Goal: Task Accomplishment & Management: Complete application form

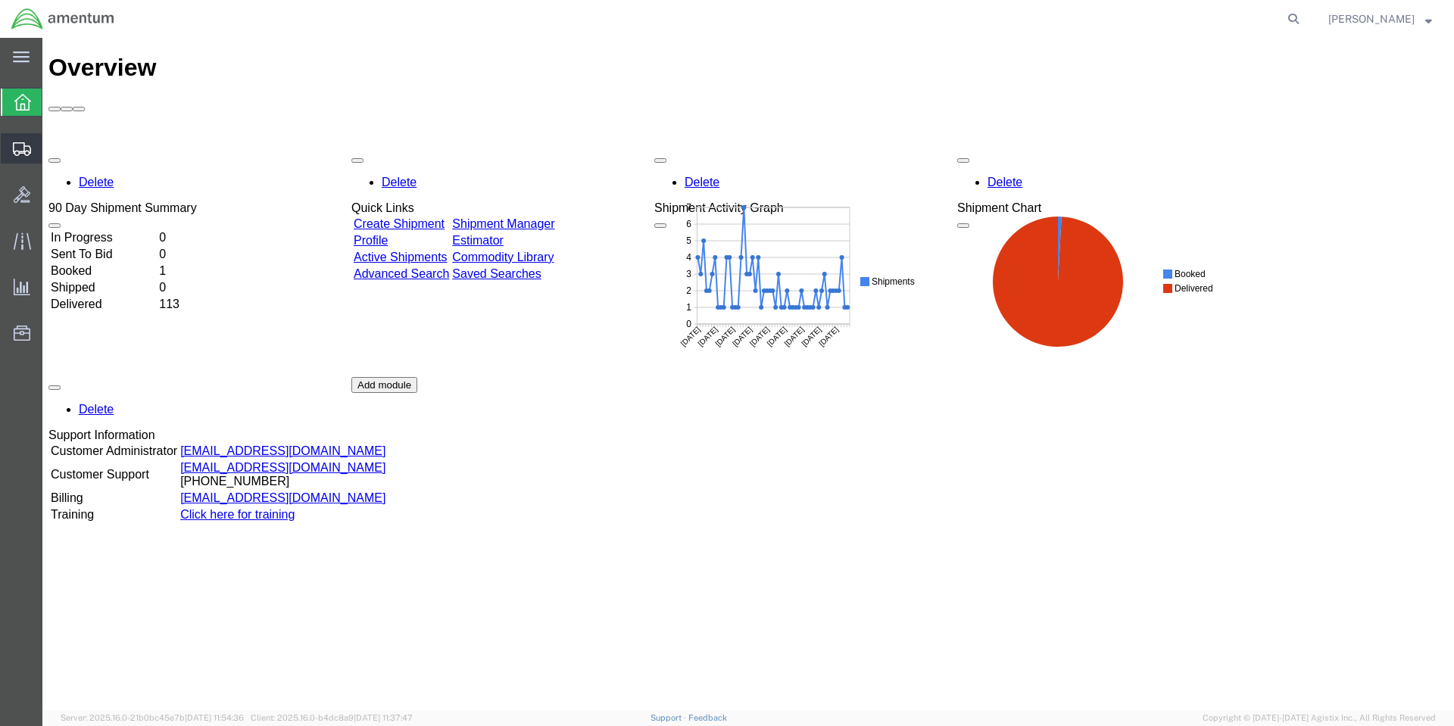
click at [0, 0] on span "Create Shipment" at bounding box center [0, 0] width 0 height 0
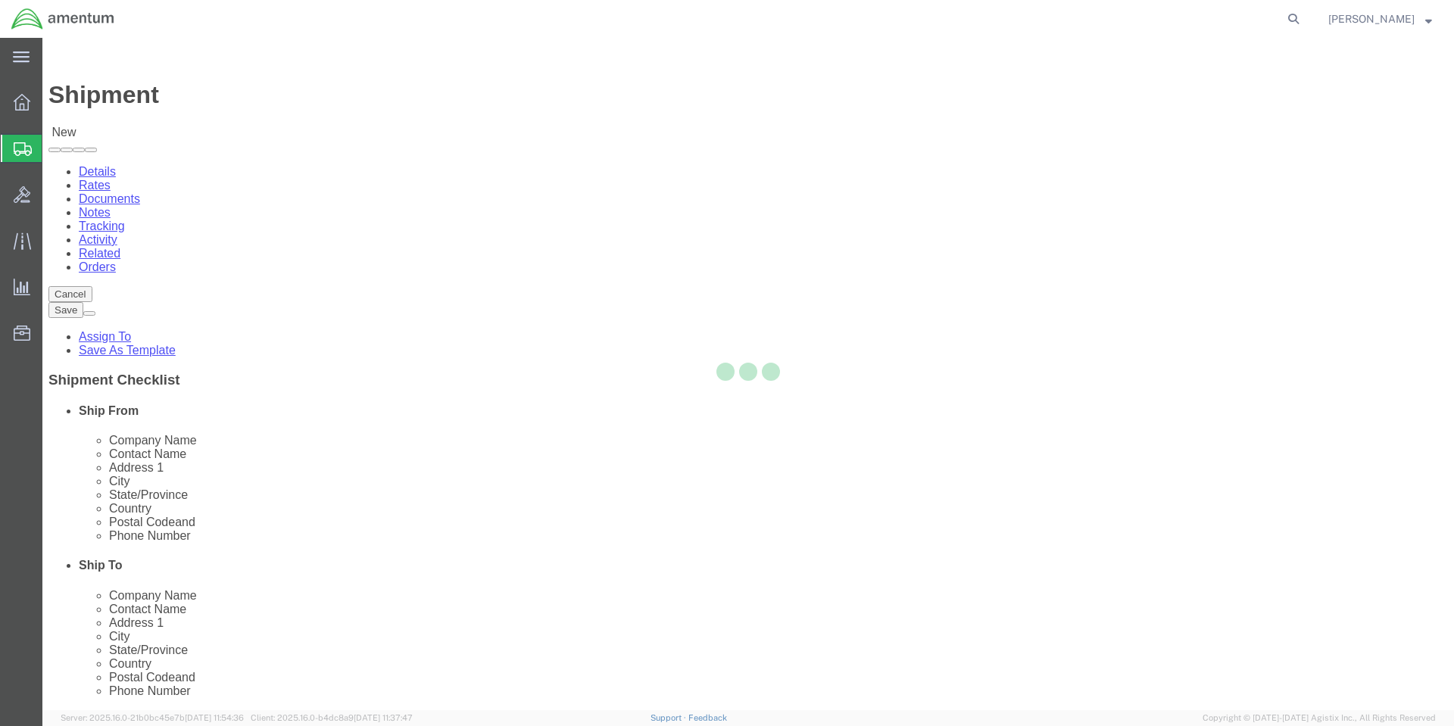
select select
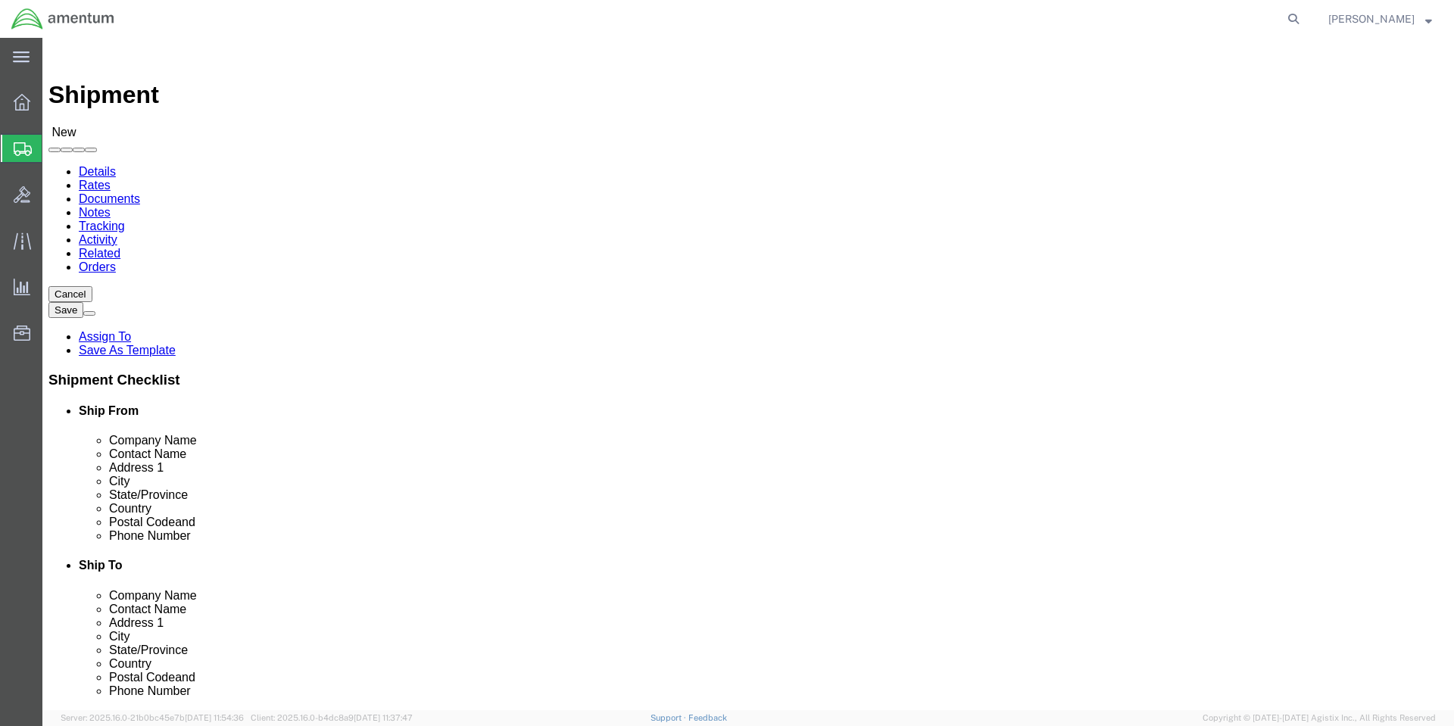
select select "MYPROFILE"
select select "CA"
click input "text"
type input "colby"
click p "- Amentum Services, Inc. - (COLBY LINDSEY) 950 W PROWLER AVE, BLDG 2884, Naval …"
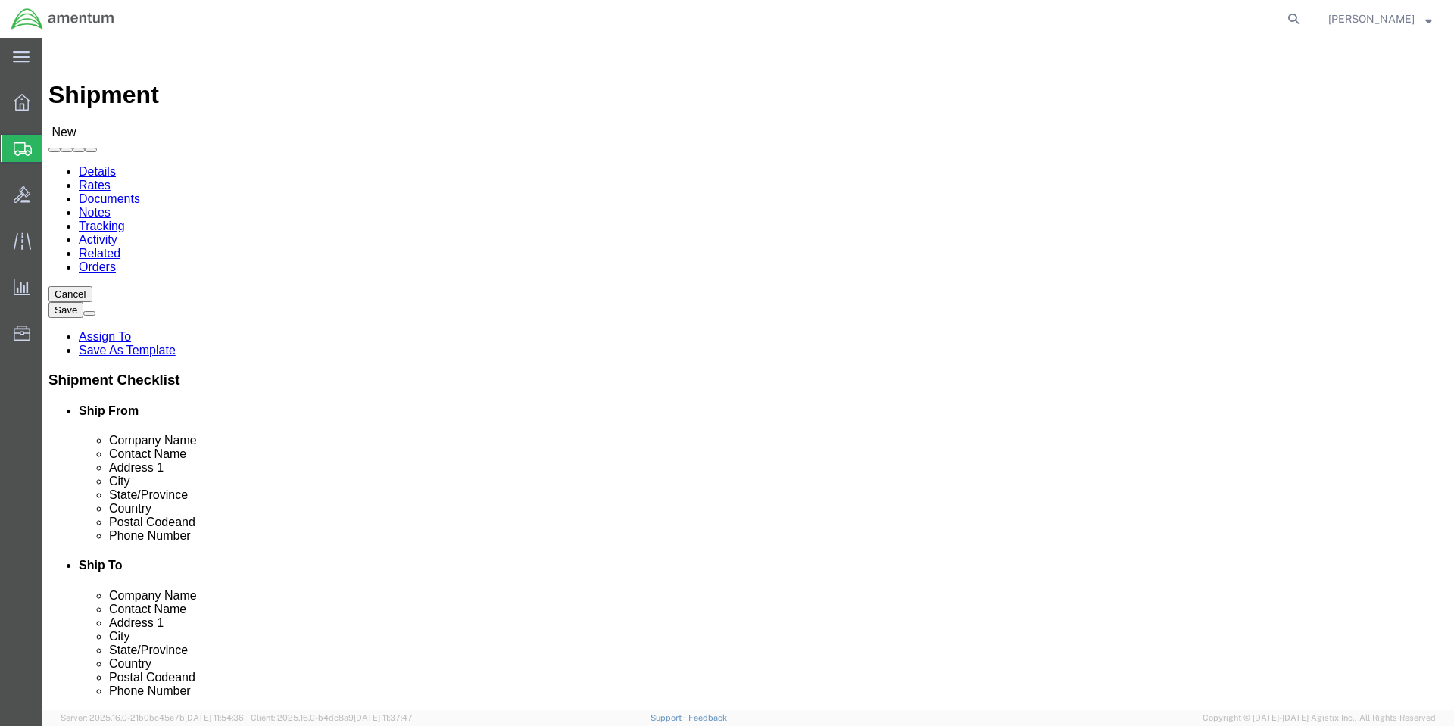
select select "WA"
drag, startPoint x: 888, startPoint y: 310, endPoint x: 618, endPoint y: 308, distance: 270.3
click div "Contact Name colby colby"
type input "COLBY LINDSEY"
type input "Amentum"
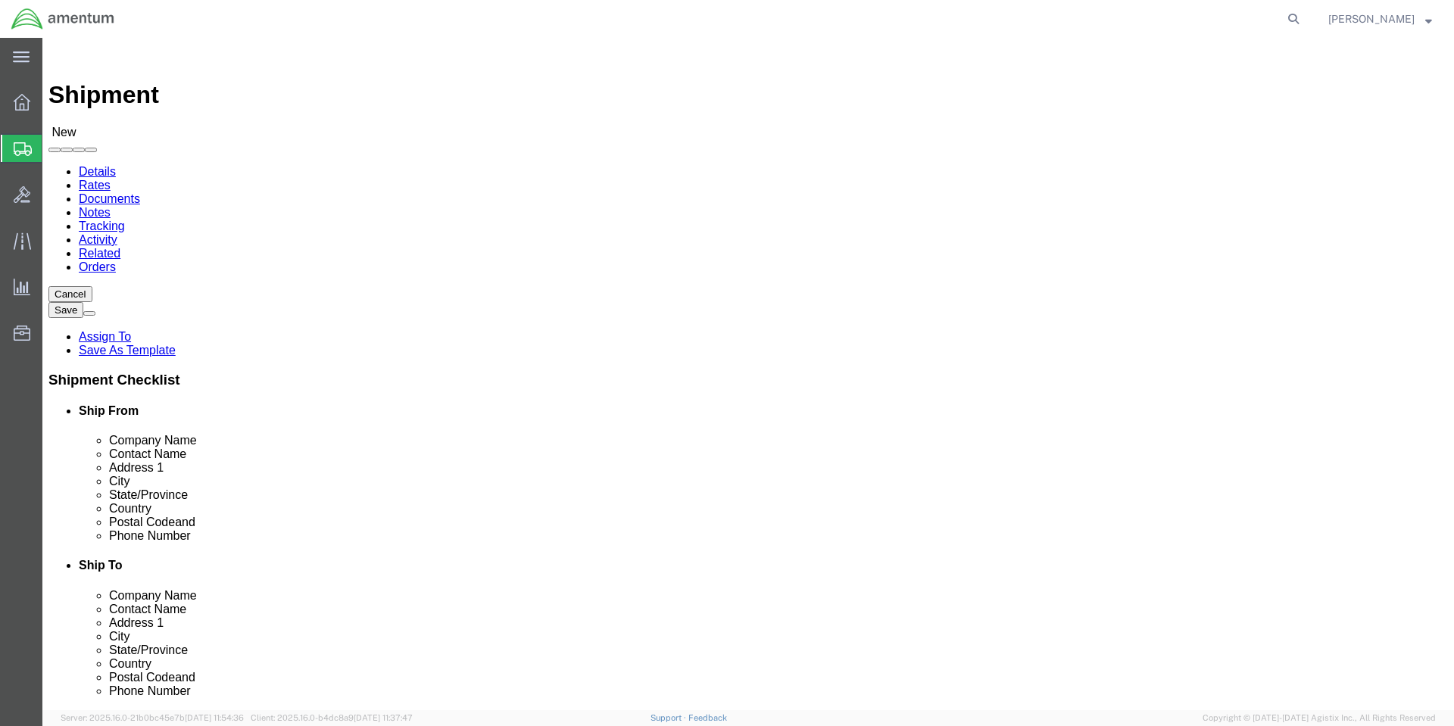
type input "950 W PROWLER AVE, BLDG 2884"
type input "Naval Air Station Whidbey Island"
type input "OAK HARBOR"
type input "98278"
type input "360-257-3770"
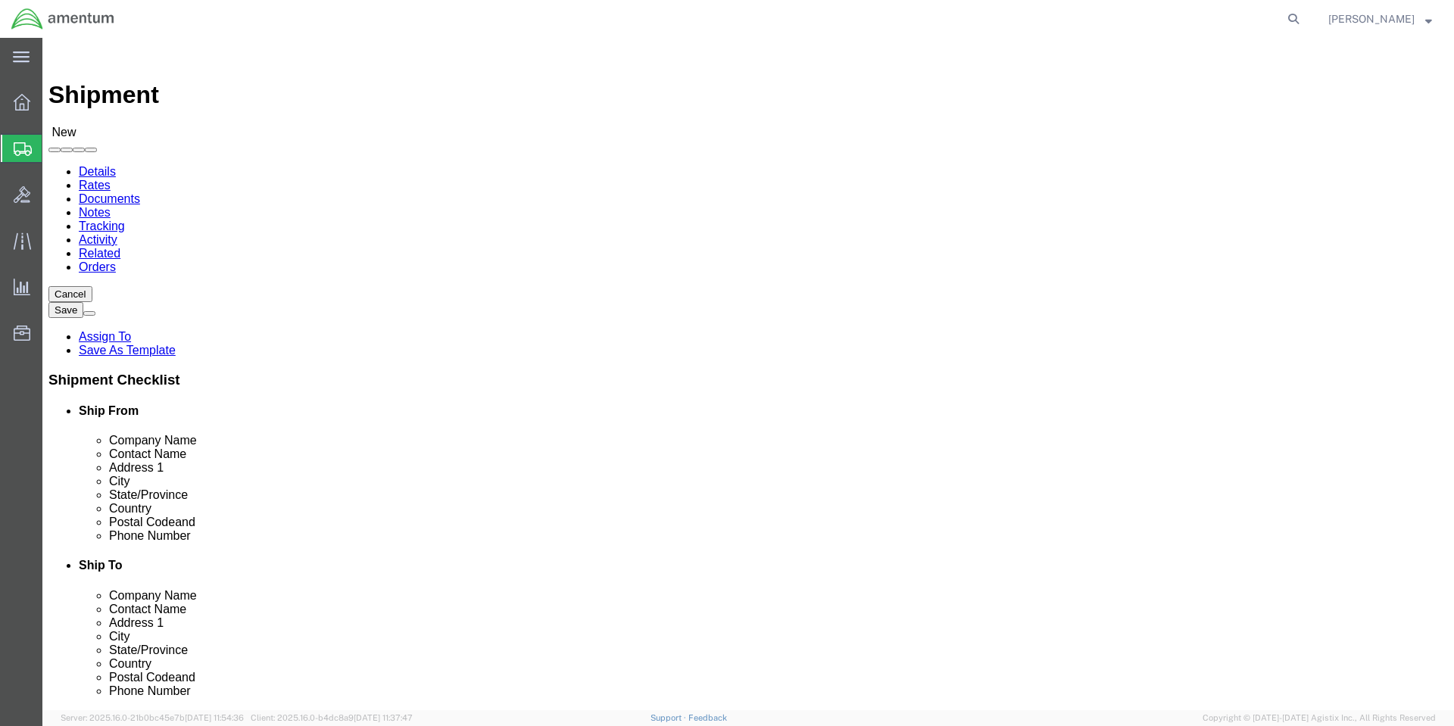
click div "Ship To Location Location My Profile Location 1002-4122-6 1006-5256-0 1026-8910…"
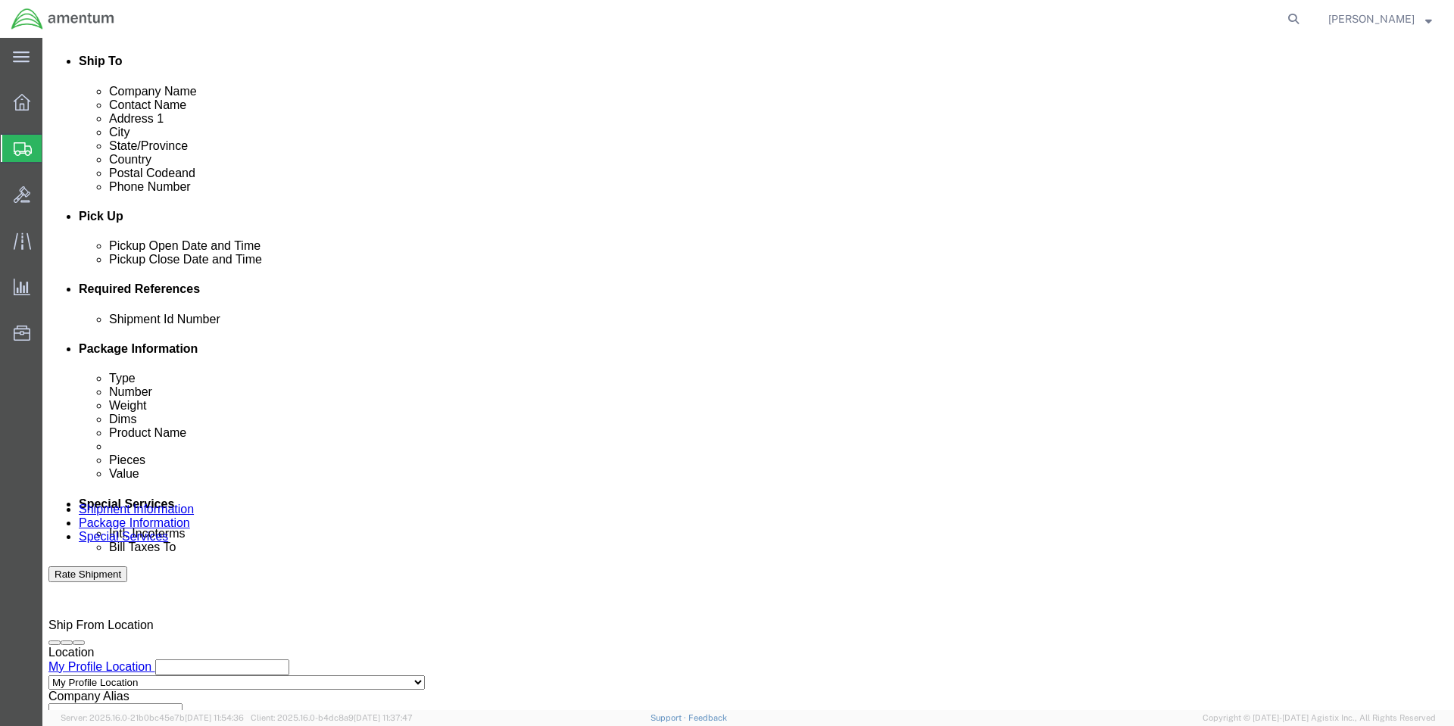
scroll to position [505, 0]
click button "Add reference"
click input "text"
type input "1"
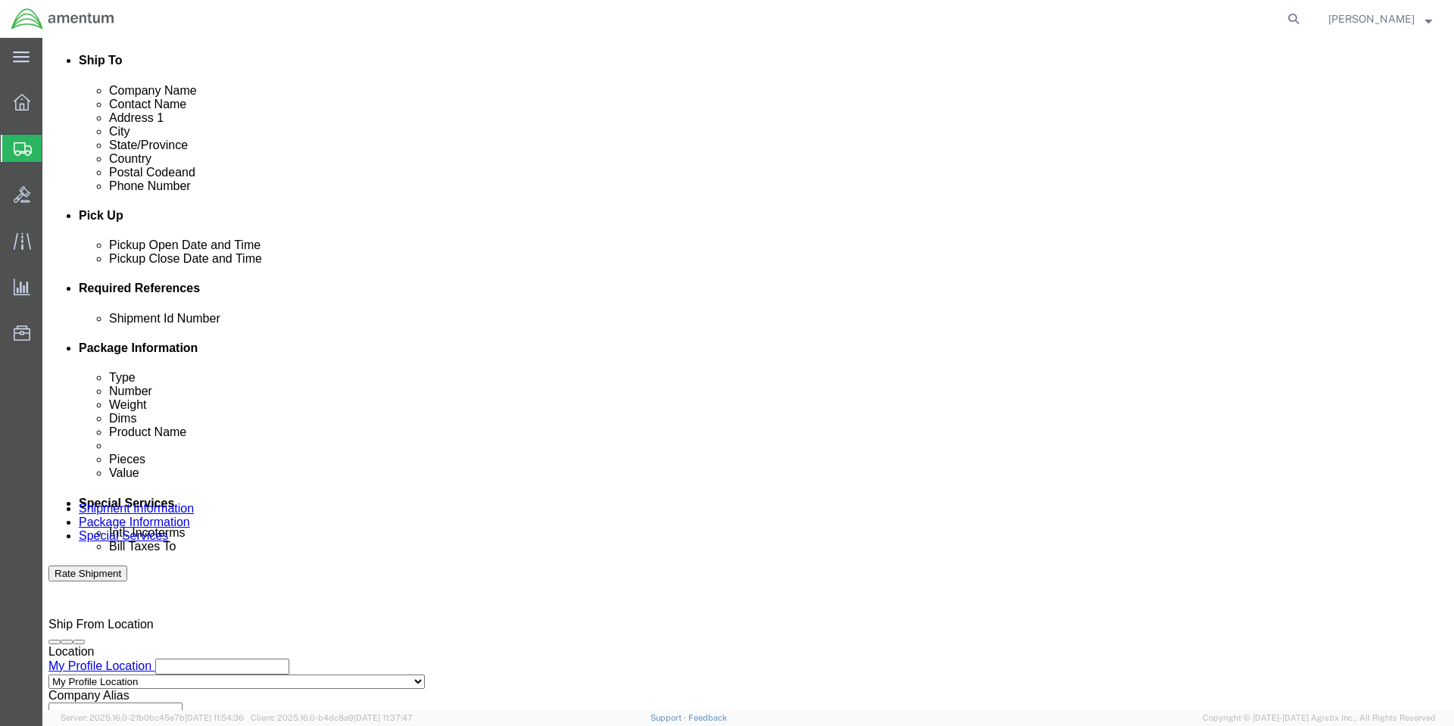
select select "PURCHORD"
type input "HMMS: 84694"
select select "CUSTREF"
type input "8010015751329"
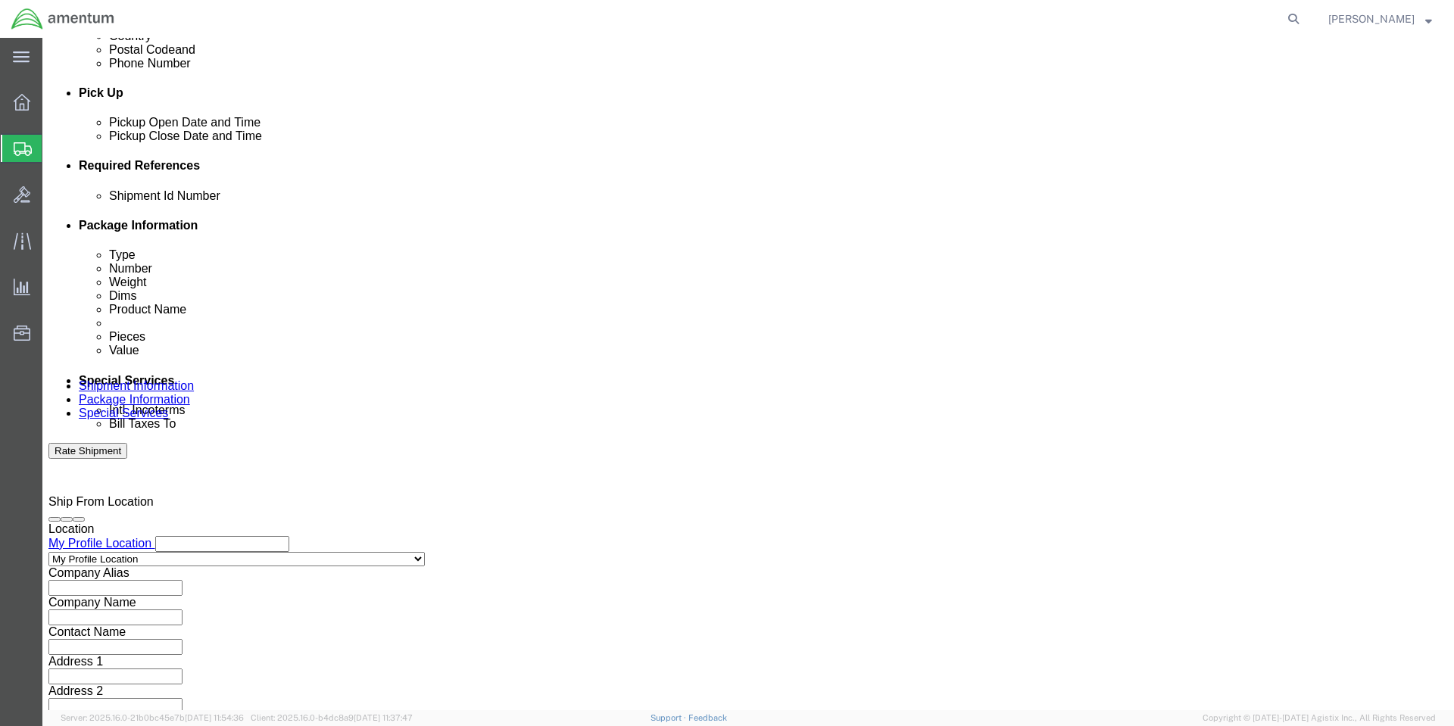
click button "Continue"
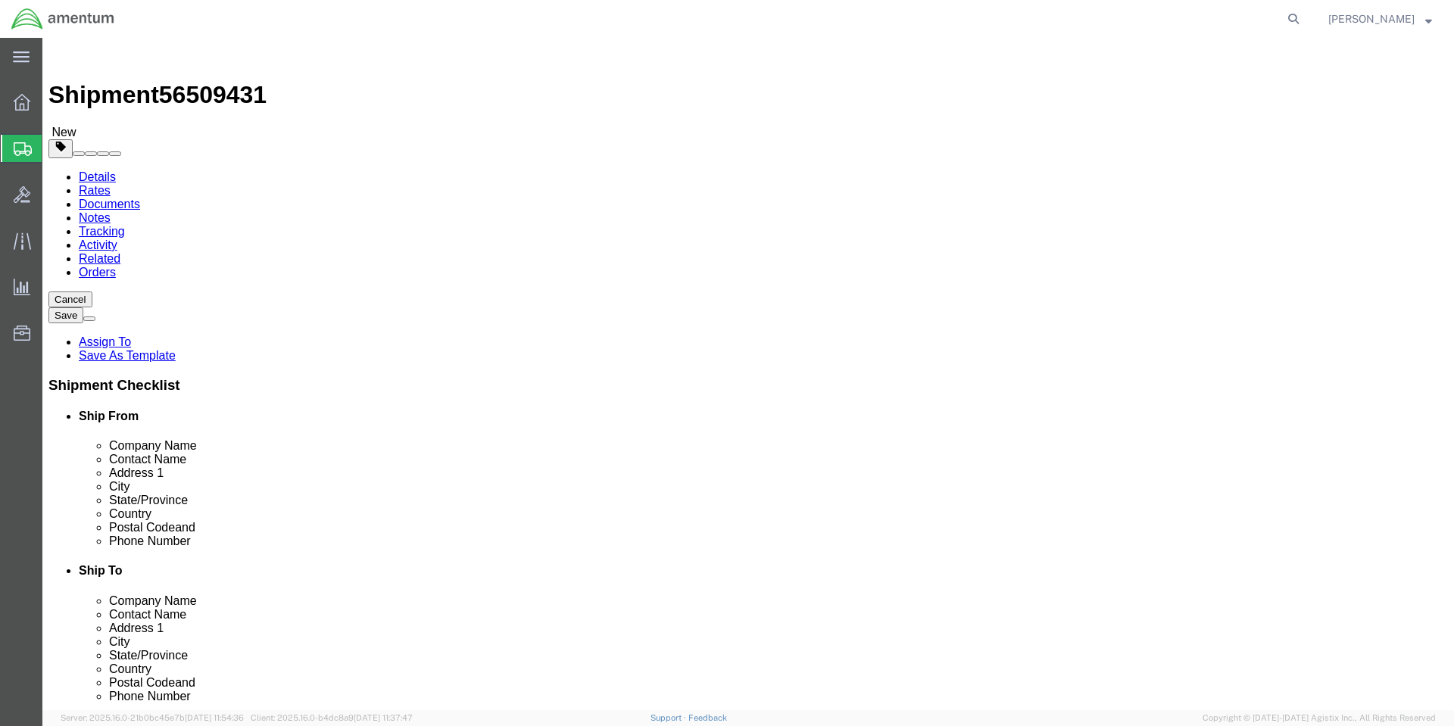
click select "Select BCK Boxes Bale(s) Basket(s) Bolt(s) Bottle(s) Buckets Bulk Bundle(s) Can…"
select select "YRPK"
click select "Select BCK Boxes Bale(s) Basket(s) Bolt(s) Bottle(s) Buckets Bulk Bundle(s) Can…"
click input "text"
type input "10"
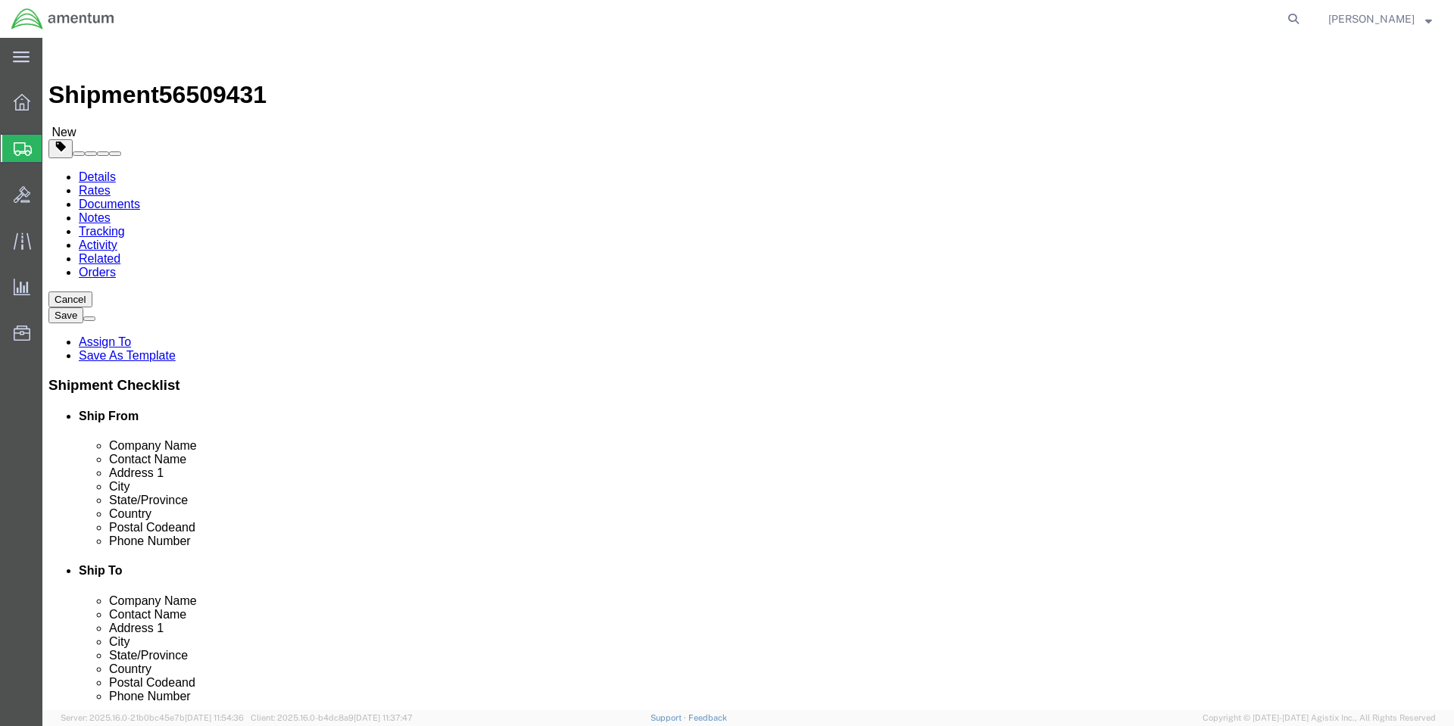
type input "10"
type input "4"
click input "4"
type input "6"
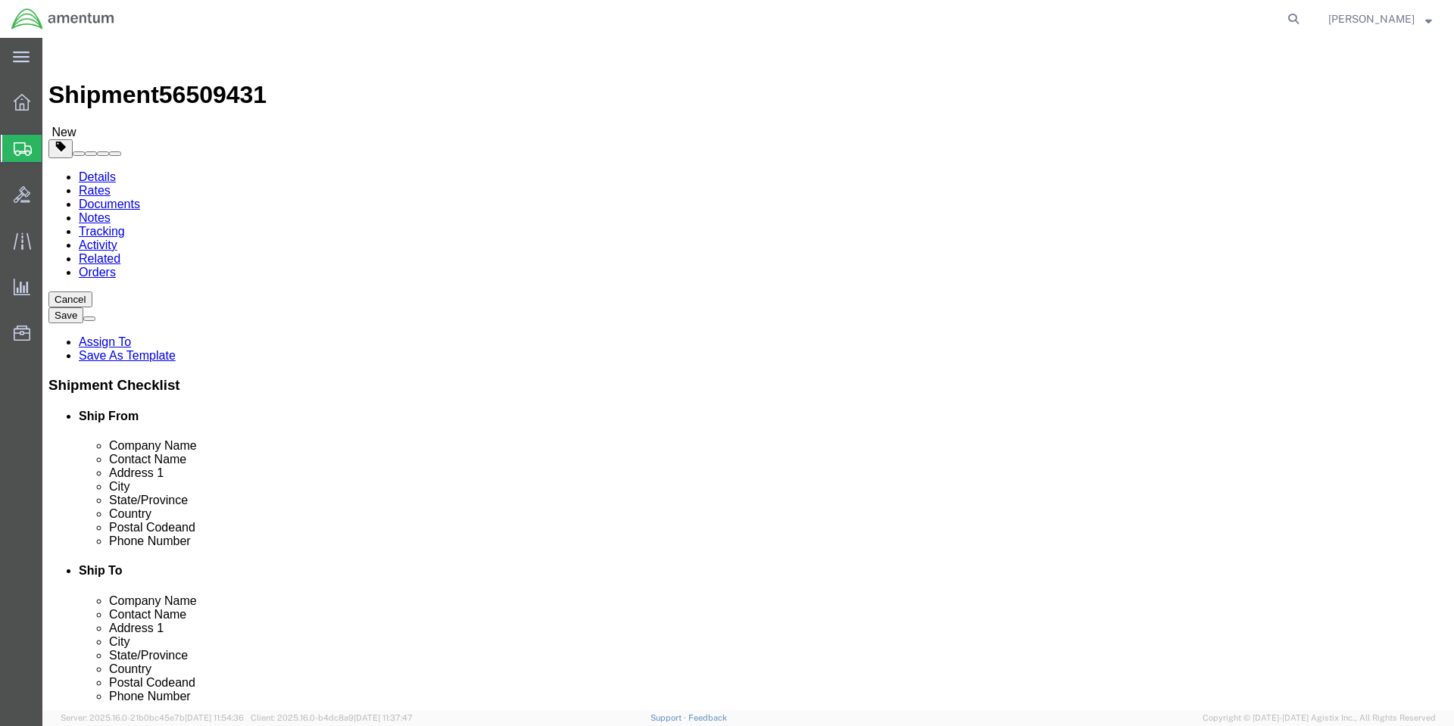
click link "Add Content"
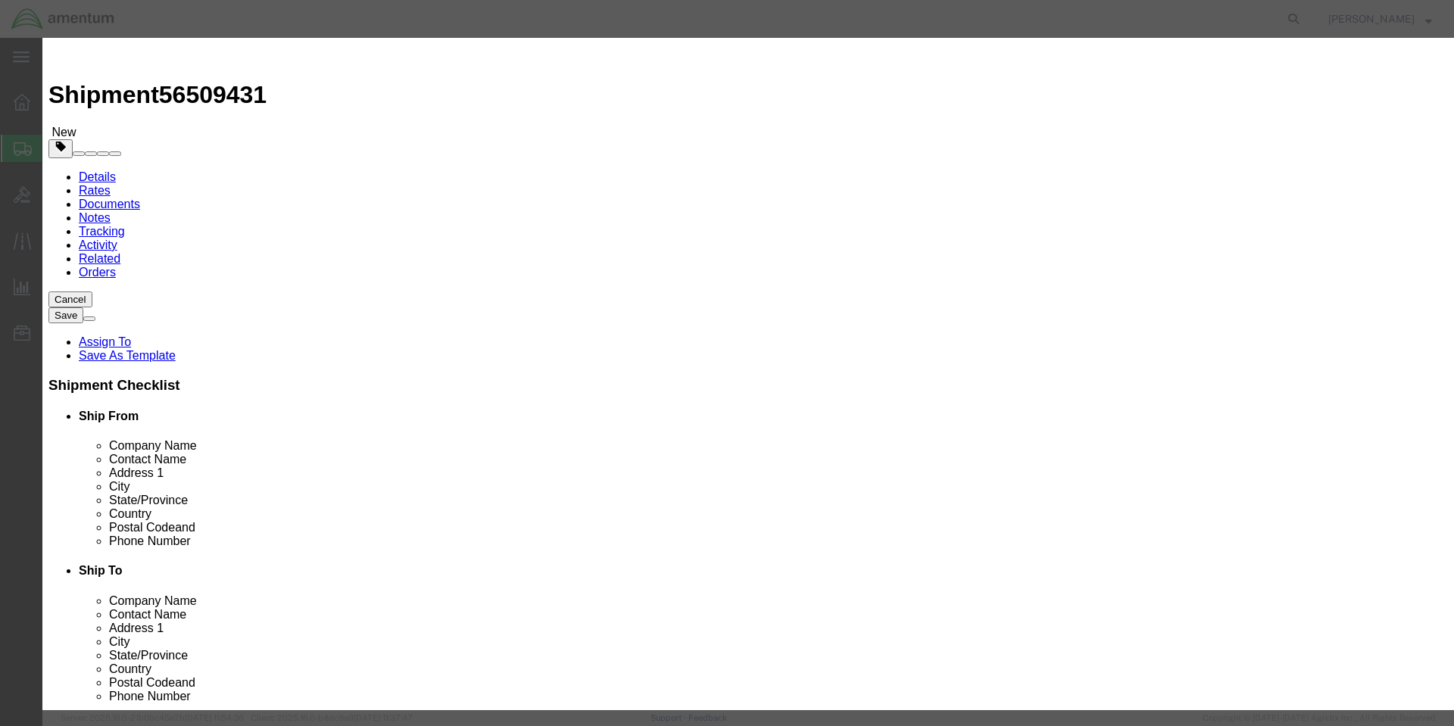
click input "text"
paste input "MIL-PRF-85285 TY1CLH"
type input "MIL-PRF-85285 TY1CLH"
click textarea
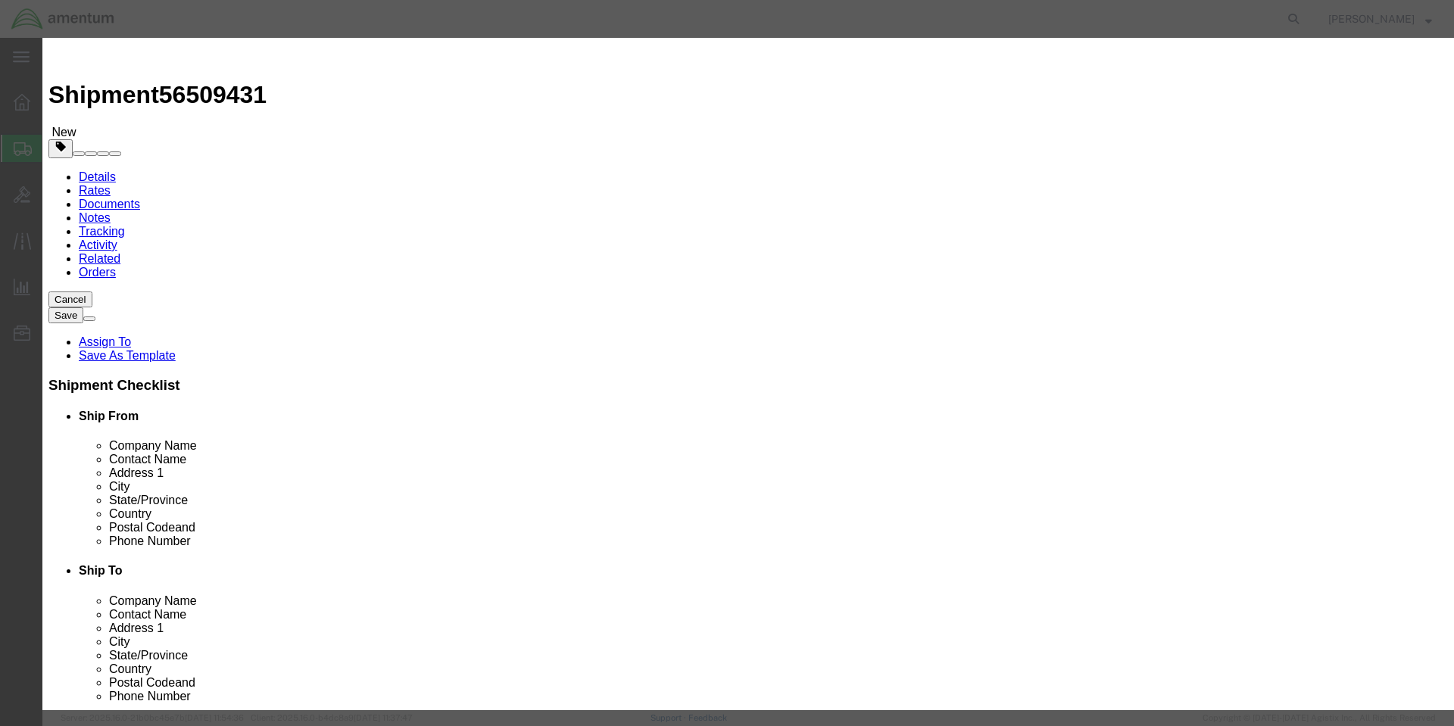
click textarea
paste textarea "POLYURETHANE COATING, FLAT GRAY 36320, 1BOX=6EA, 6OZ, EA"
type textarea "POLYURETHANE COATING, FLAT GRAY 36320, 1BOX=6EA, 6OZ, EA"
click input "0"
type input "6"
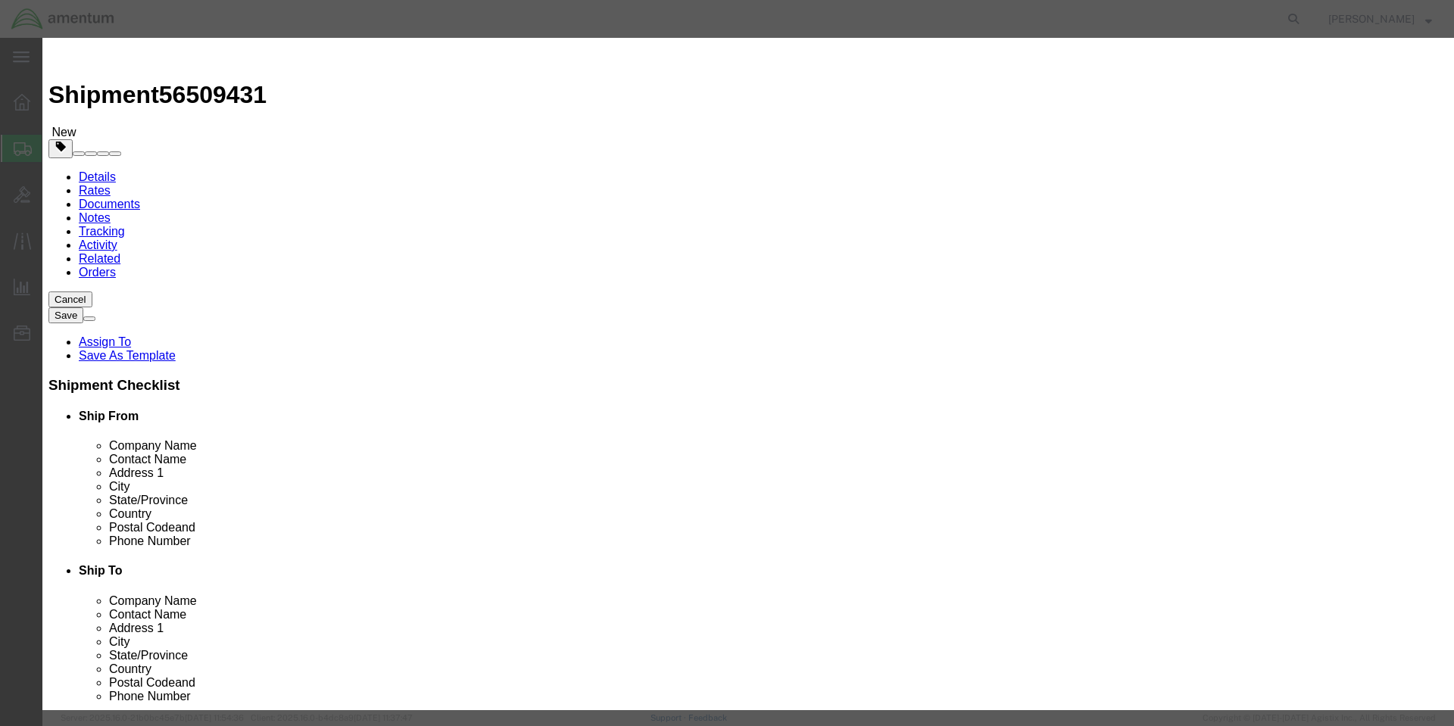
click input "text"
type input "546"
select select "USD"
click button "Save & Close"
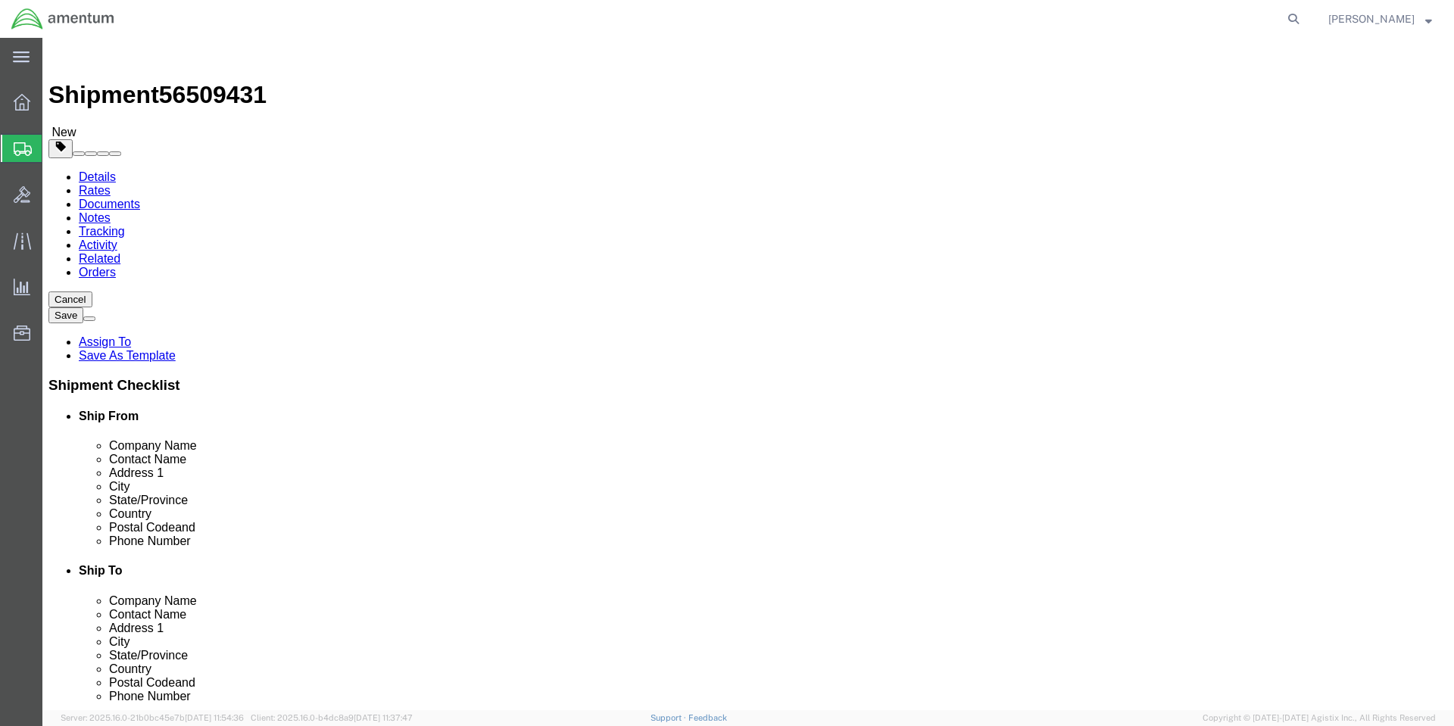
click link "Add Package"
click select "Select BCK Boxes Bale(s) Basket(s) Bolt(s) Bottle(s) Buckets Bulk Bundle(s) Can…"
select select "VNPK"
click select "Select BCK Boxes Bale(s) Basket(s) Bolt(s) Bottle(s) Buckets Bulk Bundle(s) Can…"
click input "text"
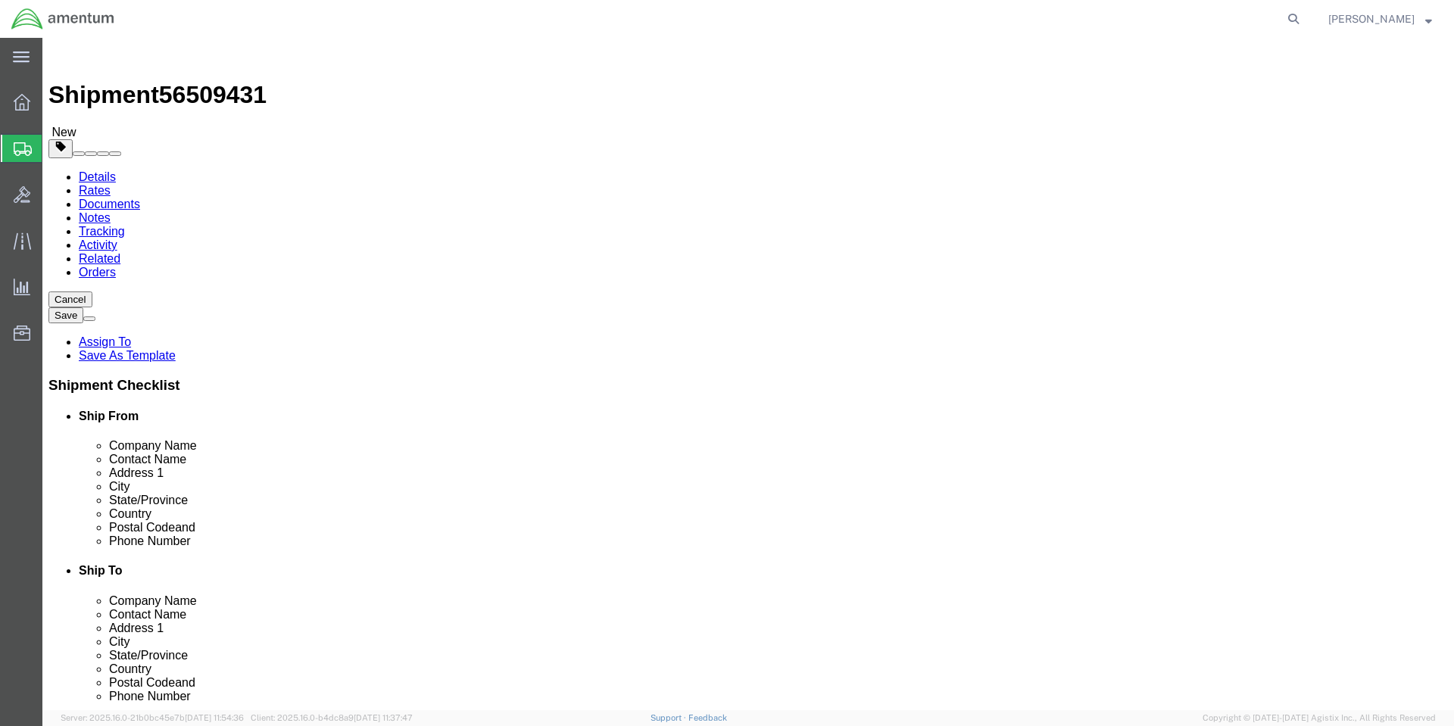
type input "20"
type input "9"
type input "5"
click link "Add Content"
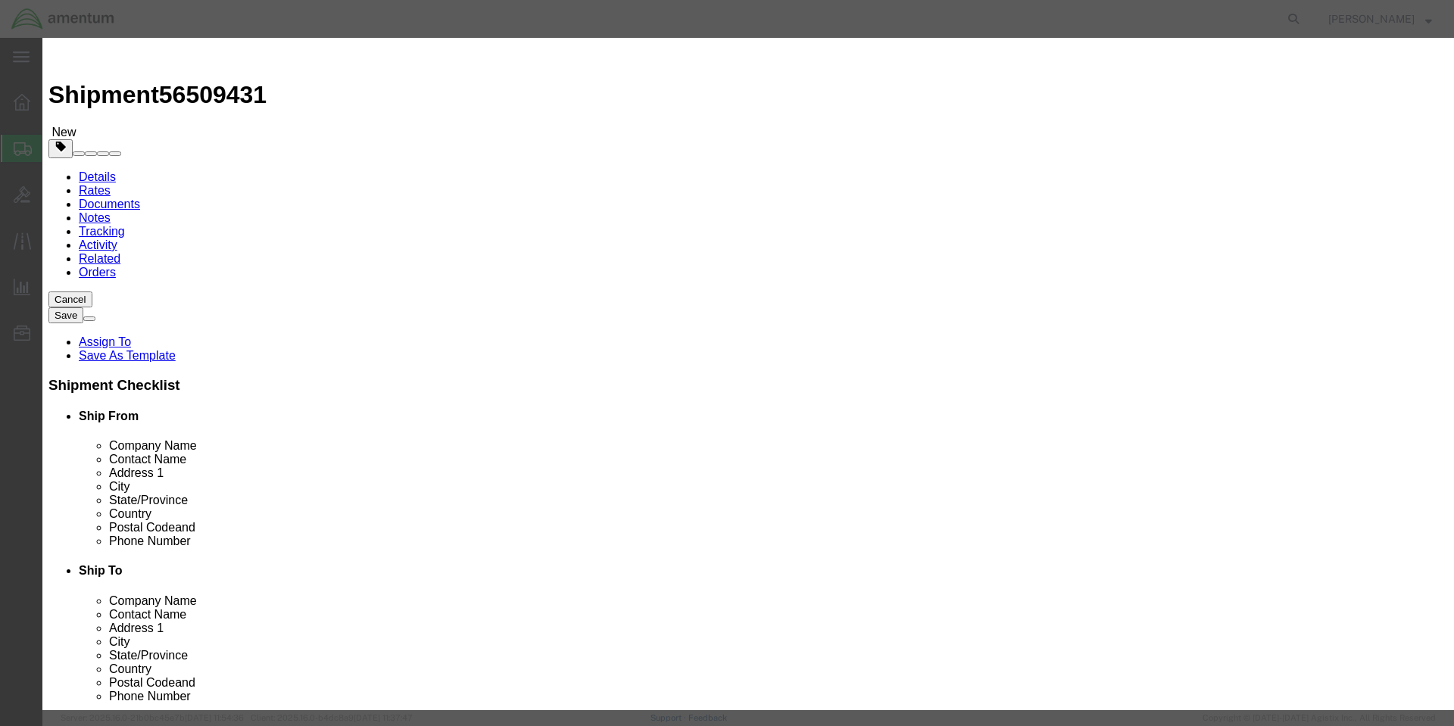
click input "text"
type input "110V FUSER"
click textarea
drag, startPoint x: 512, startPoint y: 114, endPoint x: 364, endPoint y: 114, distance: 147.6
click div "Product Name 110V FUSER 110V"
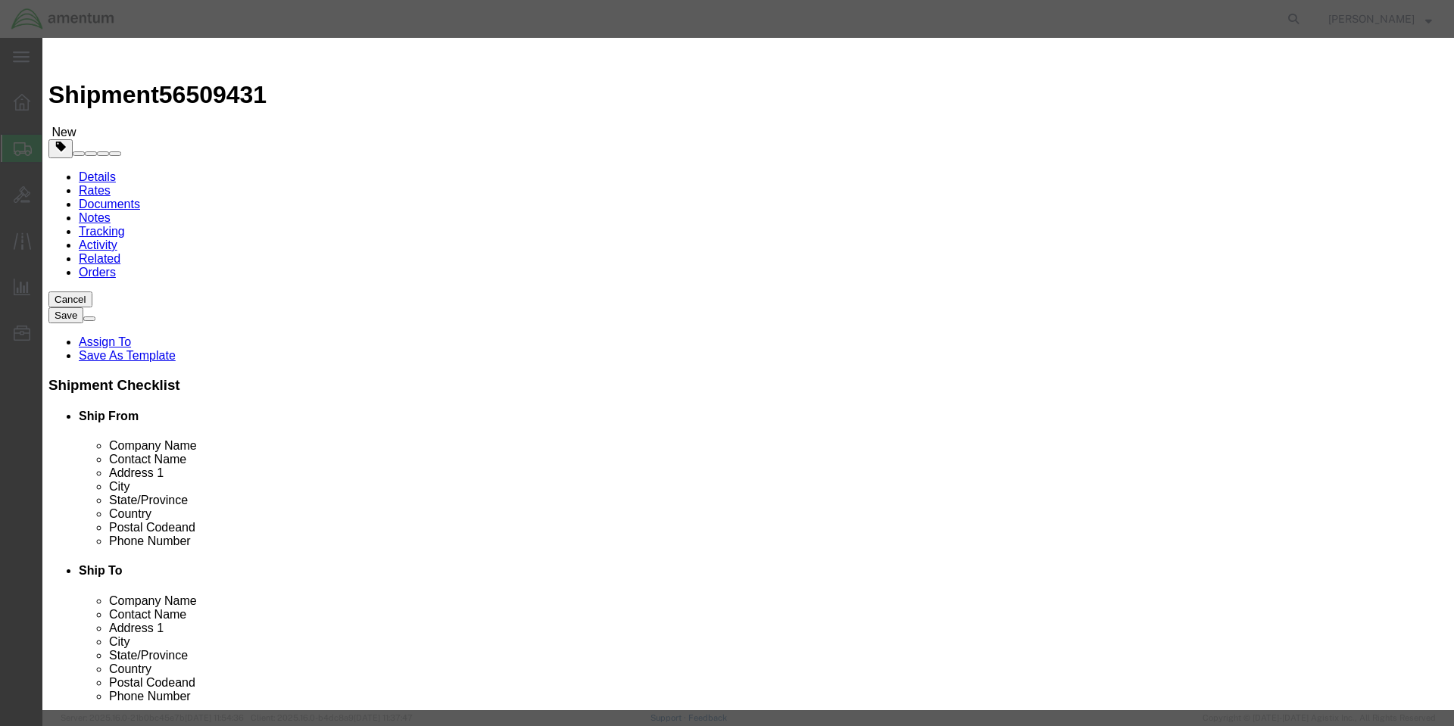
click textarea
paste textarea "110V FUSER"
type textarea "110V FUSER"
drag, startPoint x: 511, startPoint y: 116, endPoint x: 354, endPoint y: 115, distance: 156.7
click div "Product Name 110V FUSER 110V"
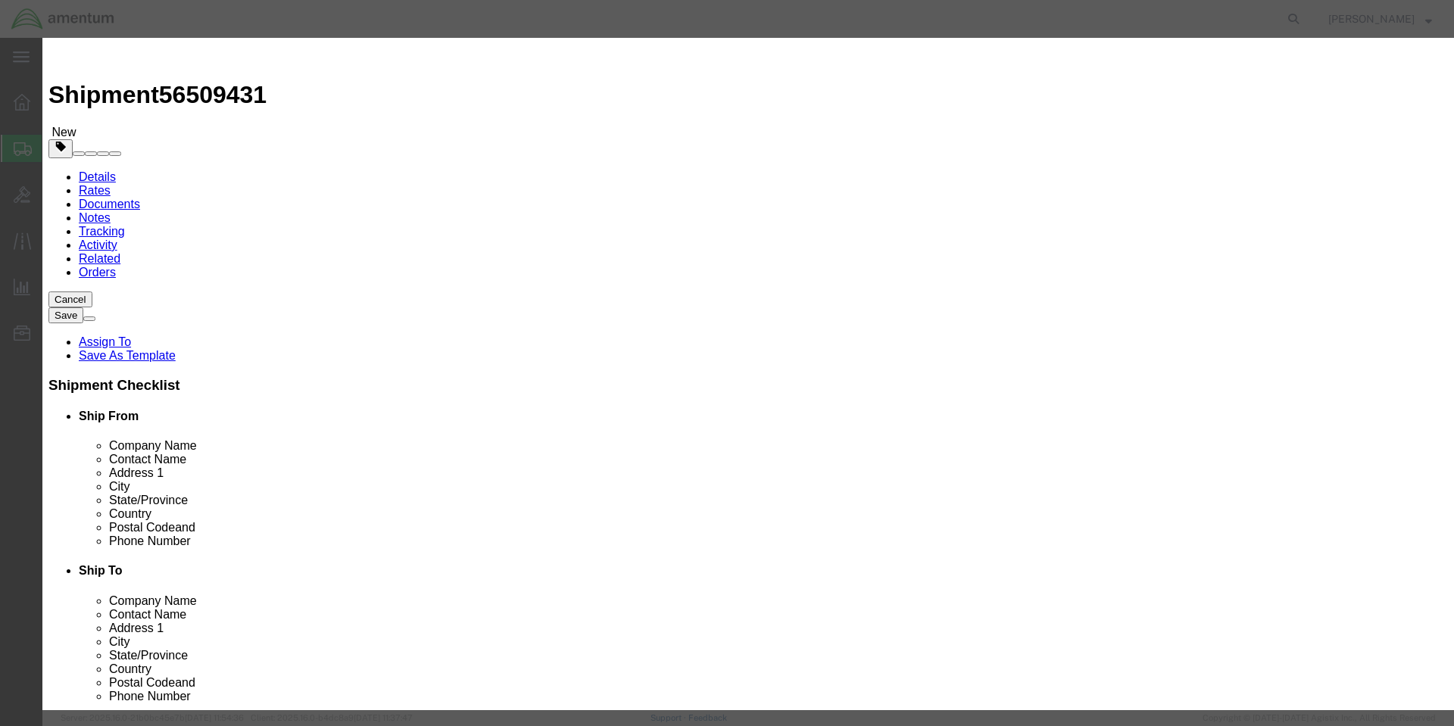
type input "X"
type input "x"
type input "Xerox 115R00114"
click textarea "110V FUSER"
type textarea "110V FUSER"
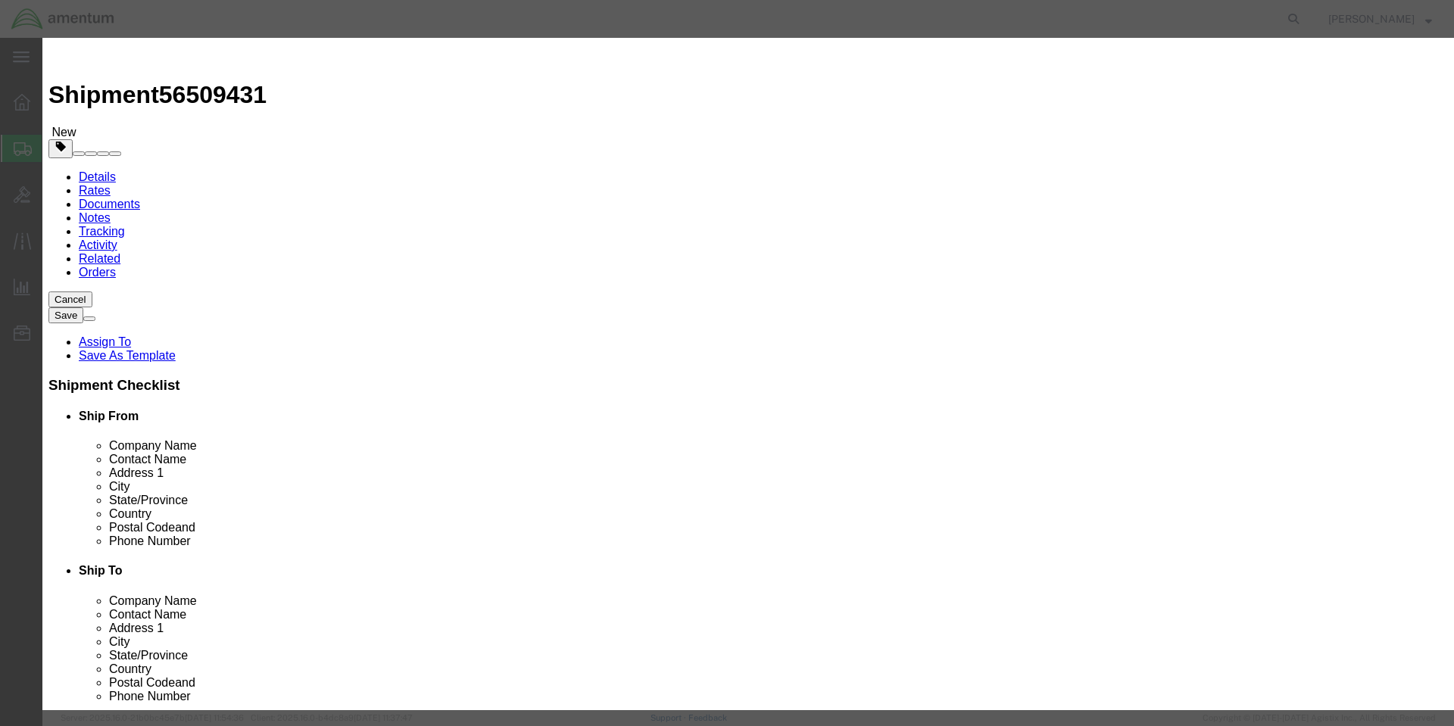
click input "0"
type input "1"
drag, startPoint x: 555, startPoint y: 117, endPoint x: 418, endPoint y: 117, distance: 137.1
click div "Product Name Xerox 115R00114 X"
click input "text"
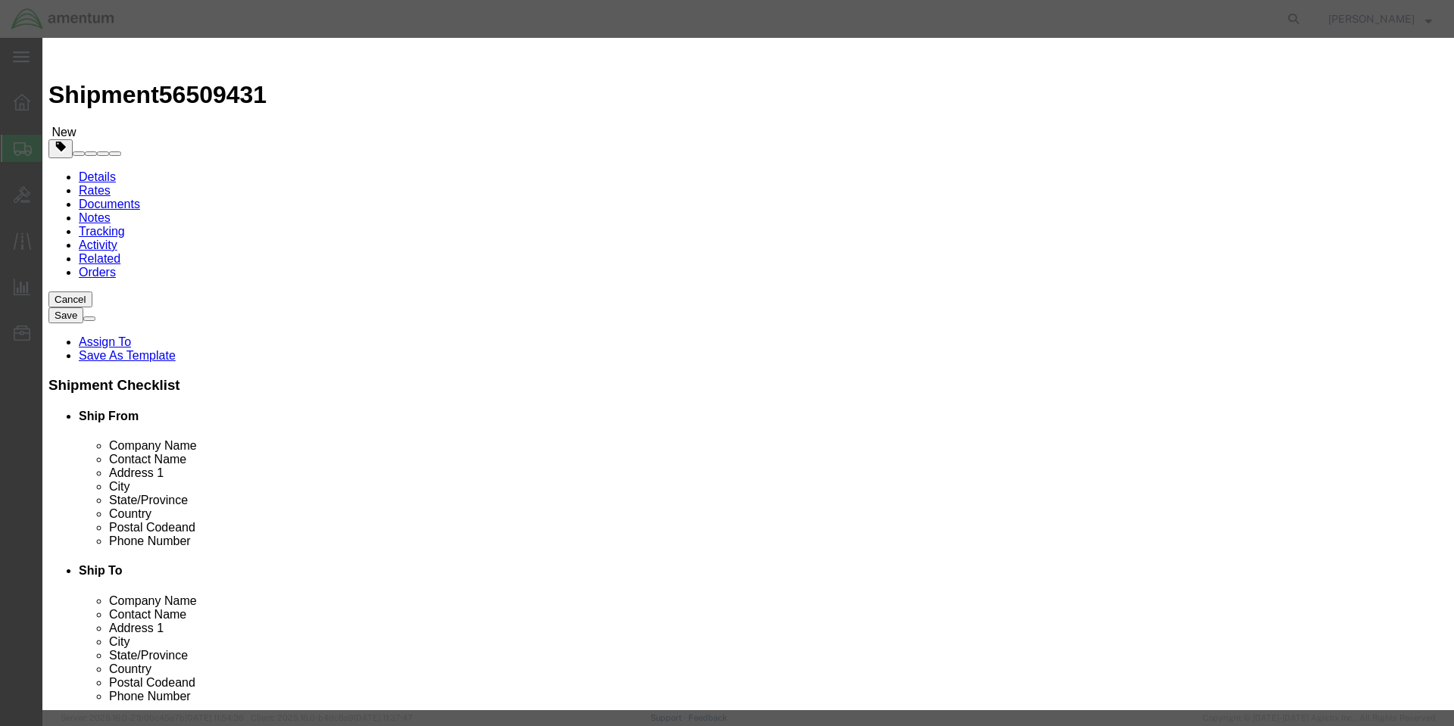
type input "1"
type input "200"
click div "Commodity library"
click button "Save & Close"
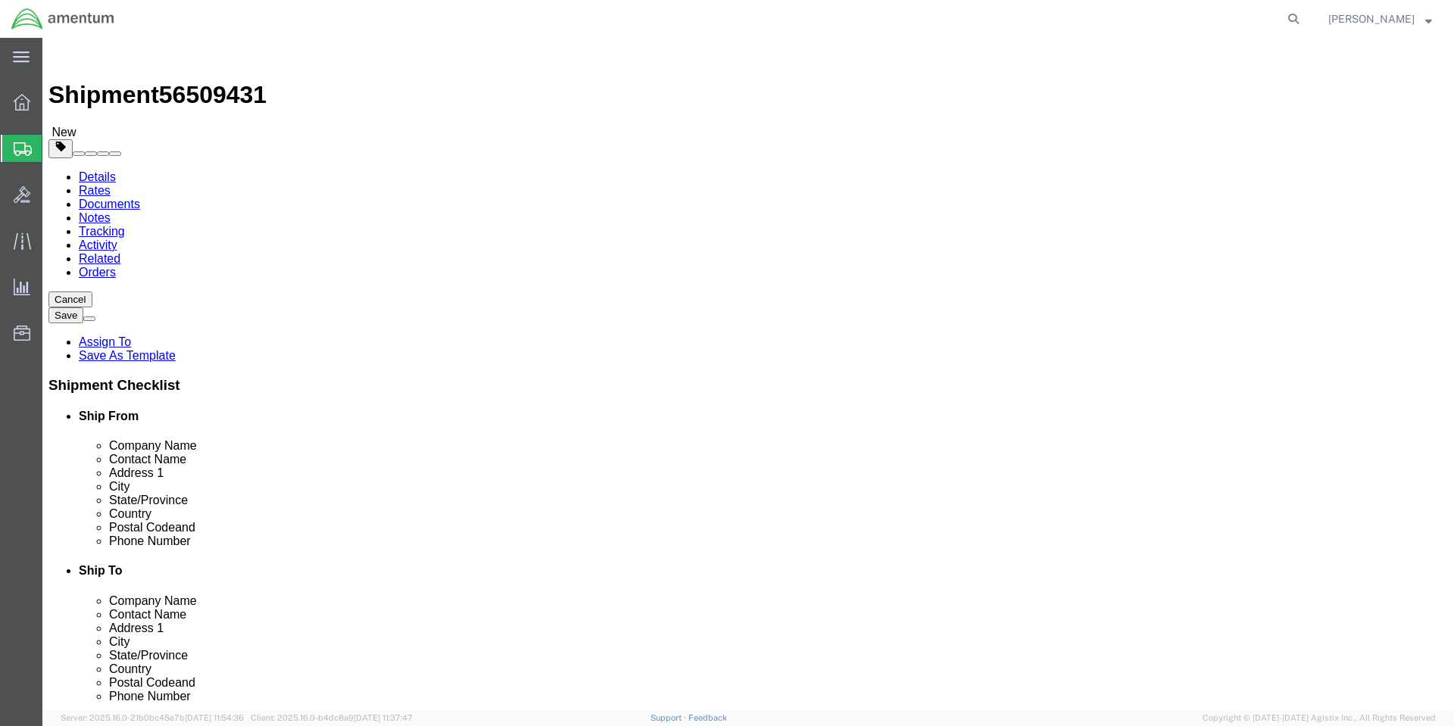
click dd "1.00 Each"
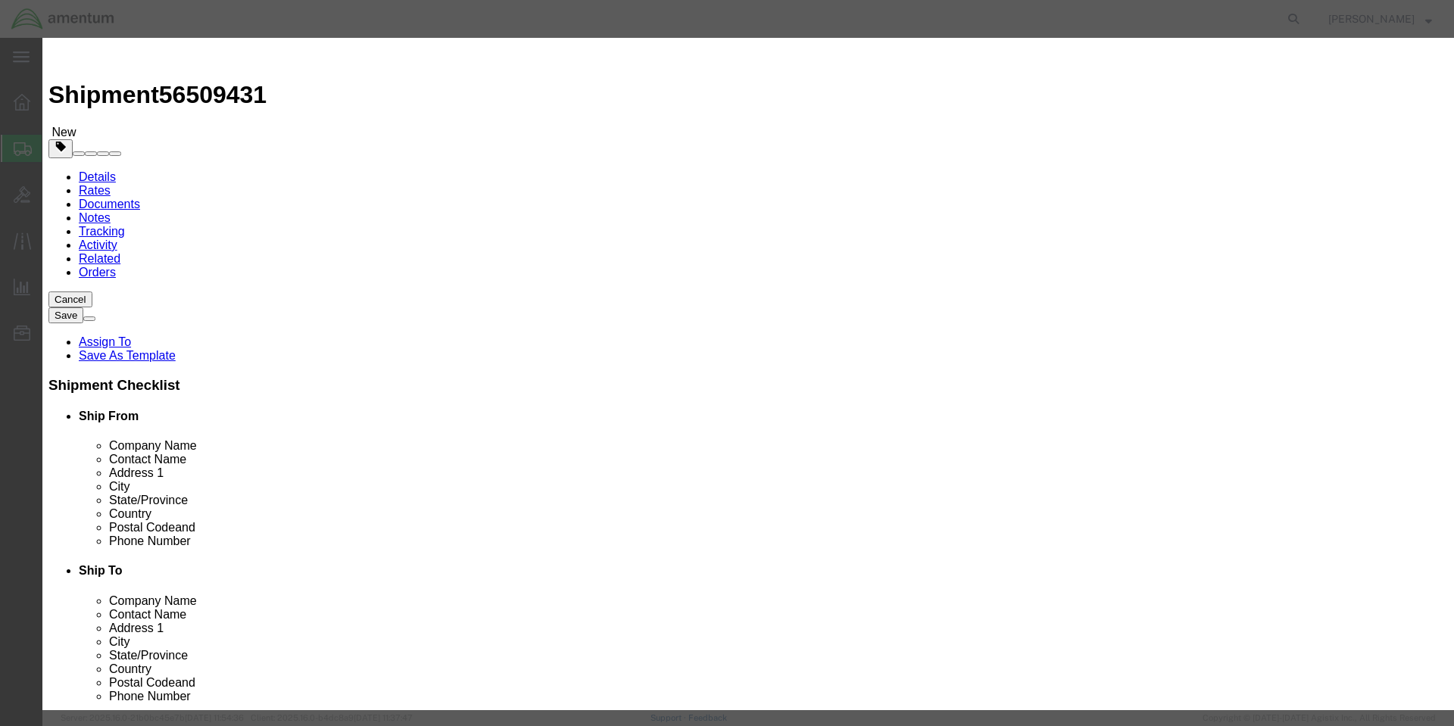
click input "200.00"
type input "250"
click button "Save & Close"
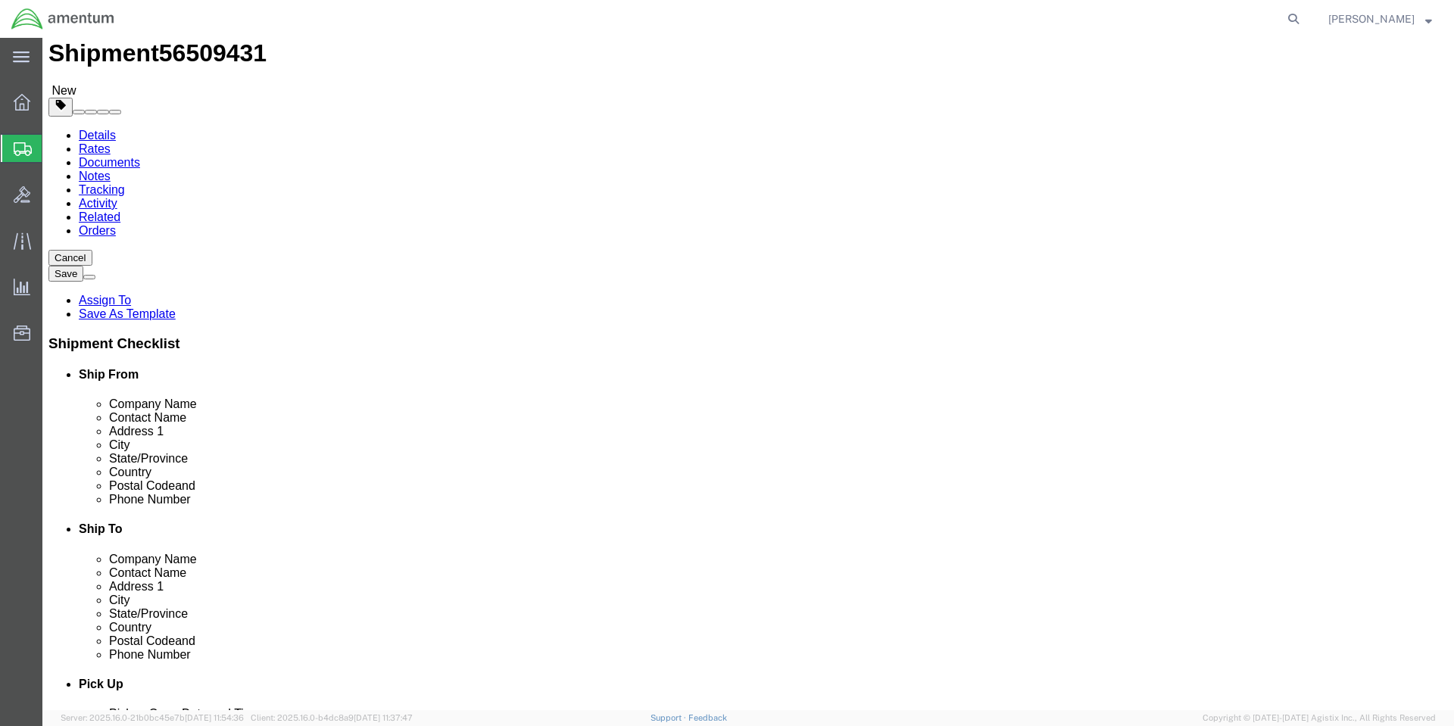
scroll to position [97, 0]
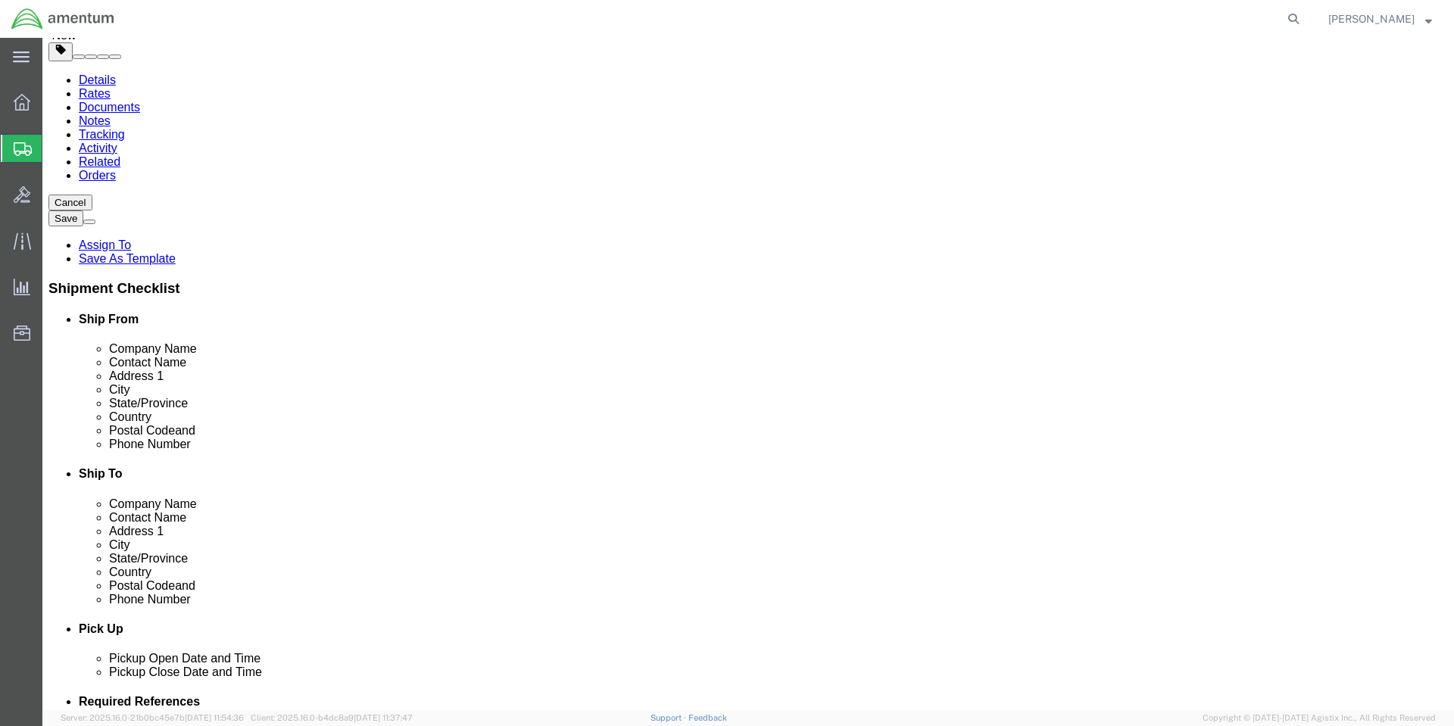
click button "Continue"
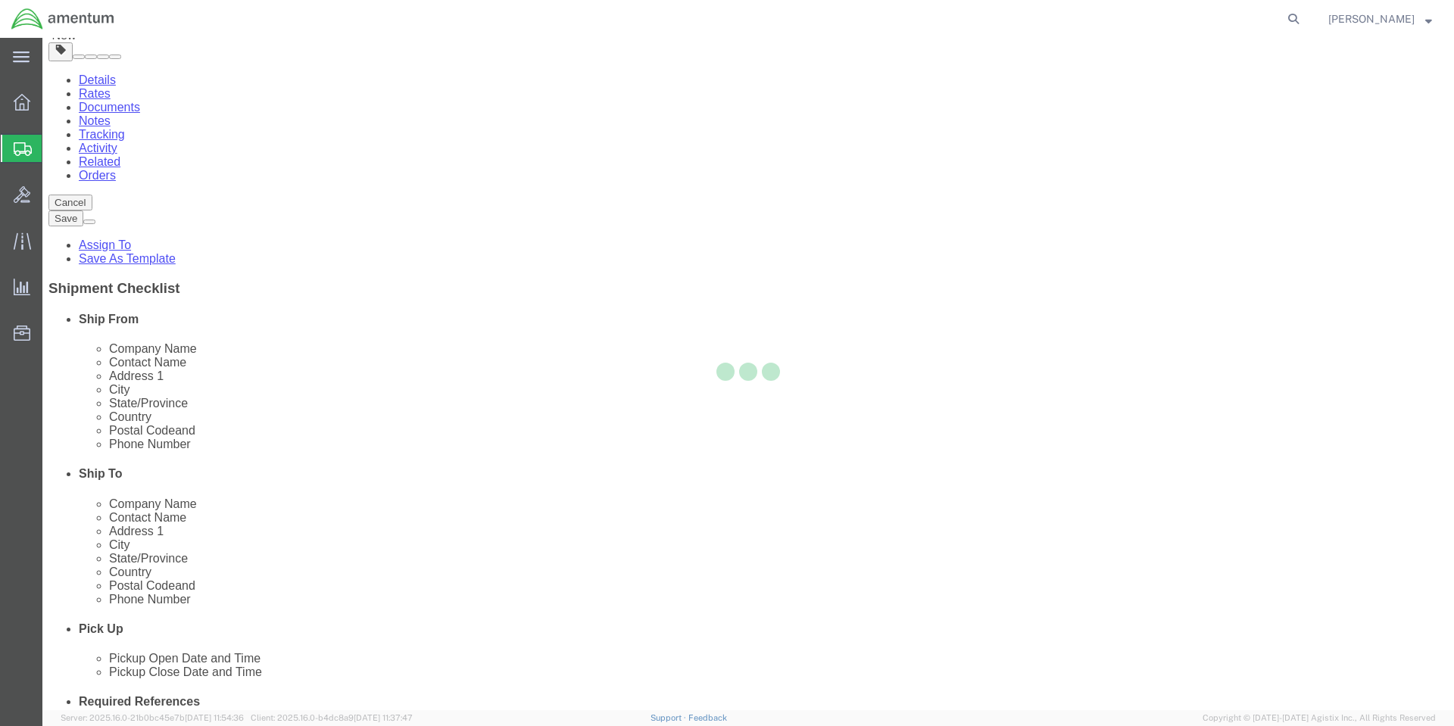
select select
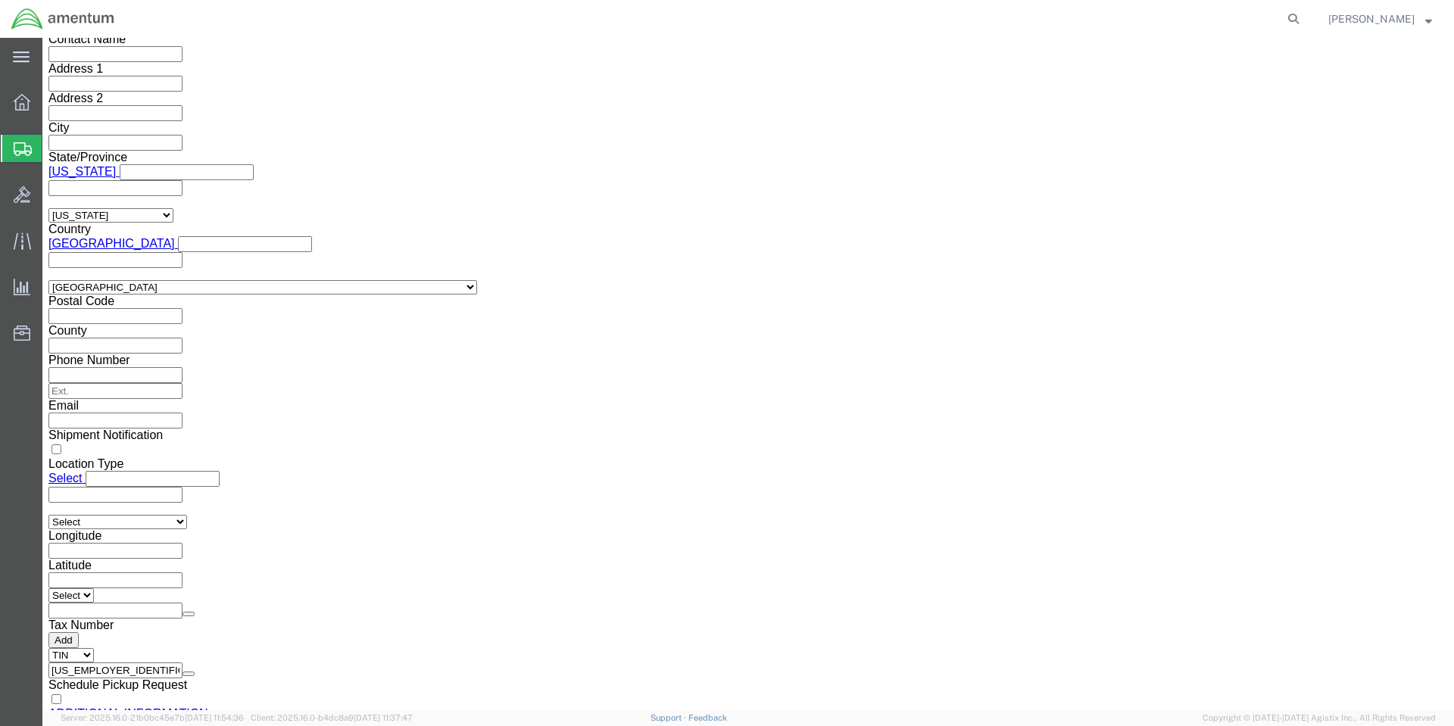
scroll to position [1258, 0]
click button "Upload"
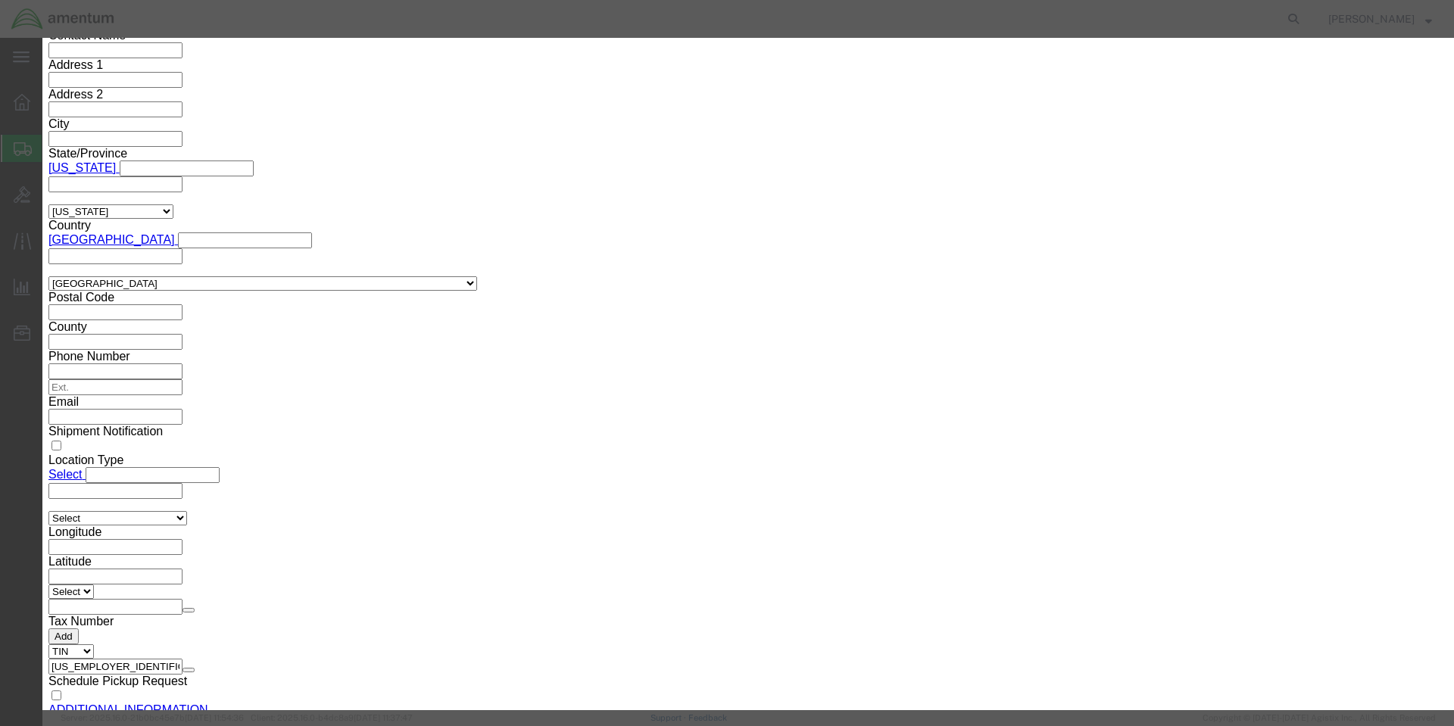
click button "Browse"
type input "C:\fakepath\8010015751329-SDS.pdf"
click button "Upload"
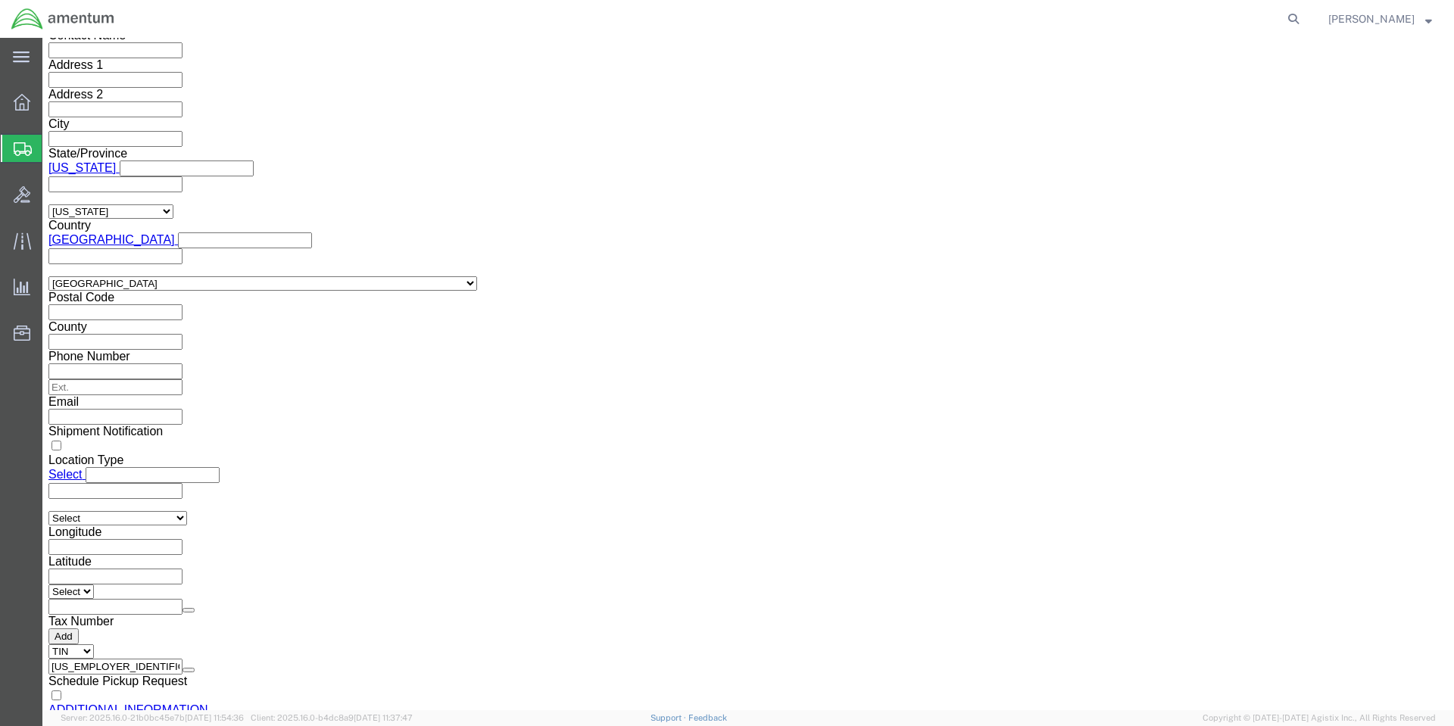
click button "Rate Shipment"
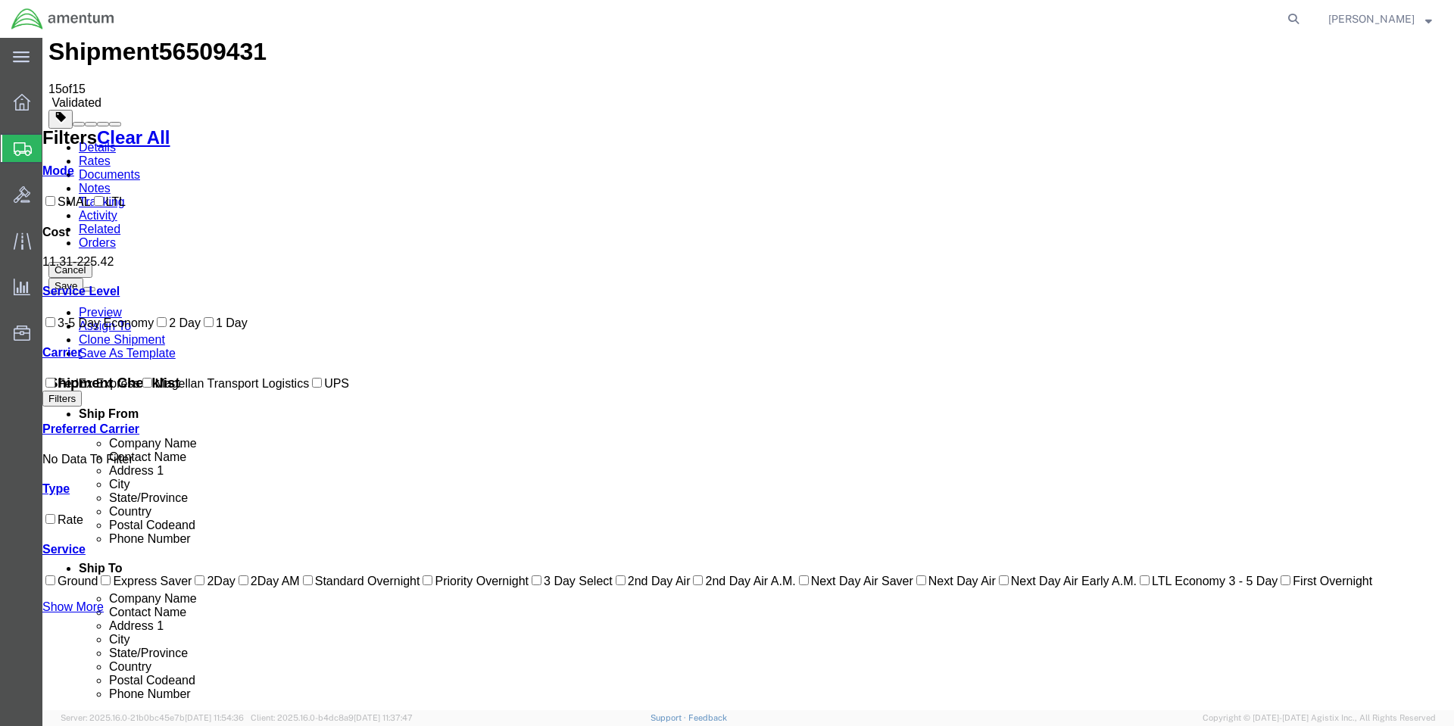
scroll to position [0, 0]
